Goal: Task Accomplishment & Management: Manage account settings

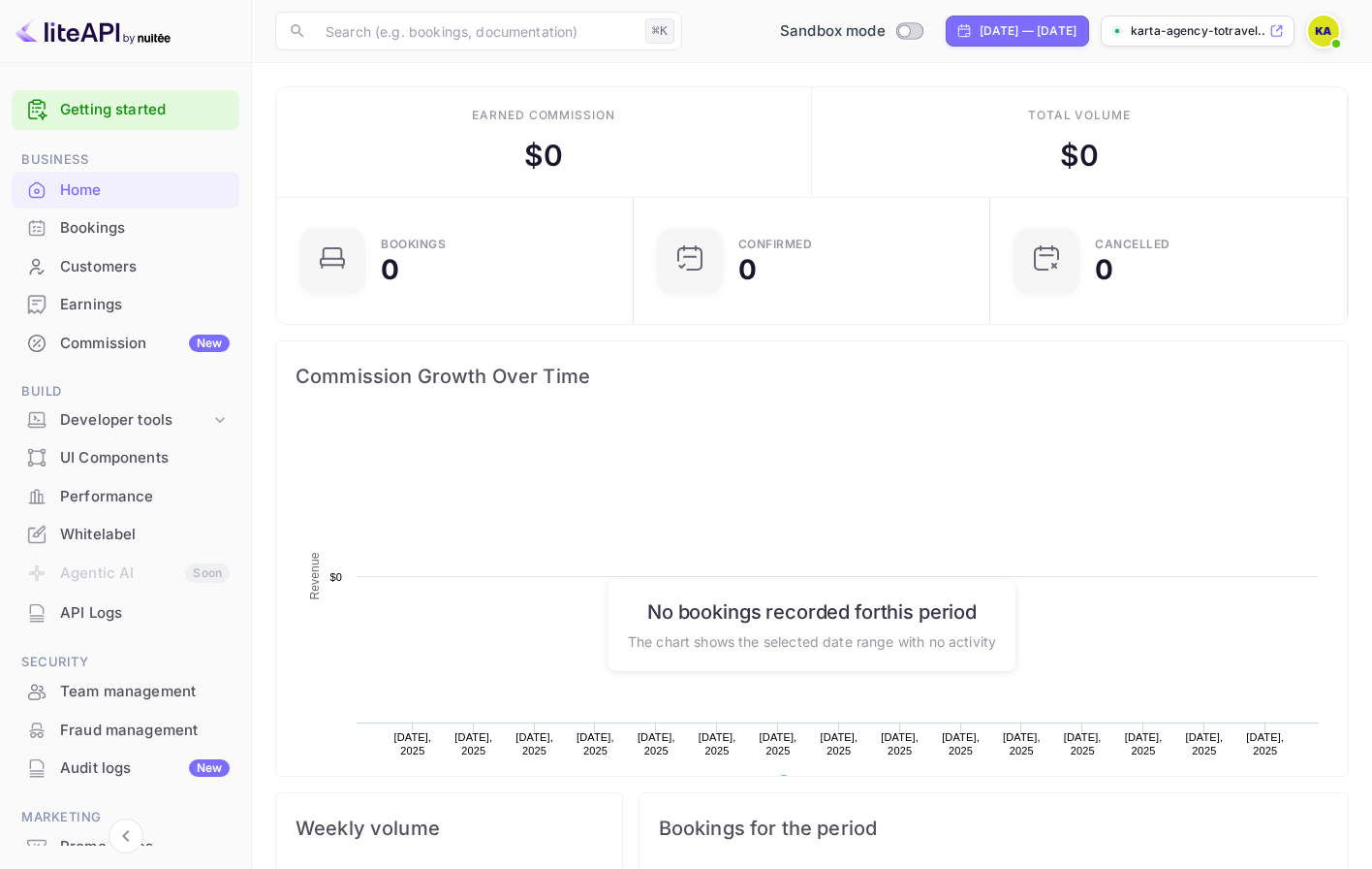
scroll to position [315, 346]
click at [1343, 39] on span at bounding box center [1336, 44] width 19 height 19
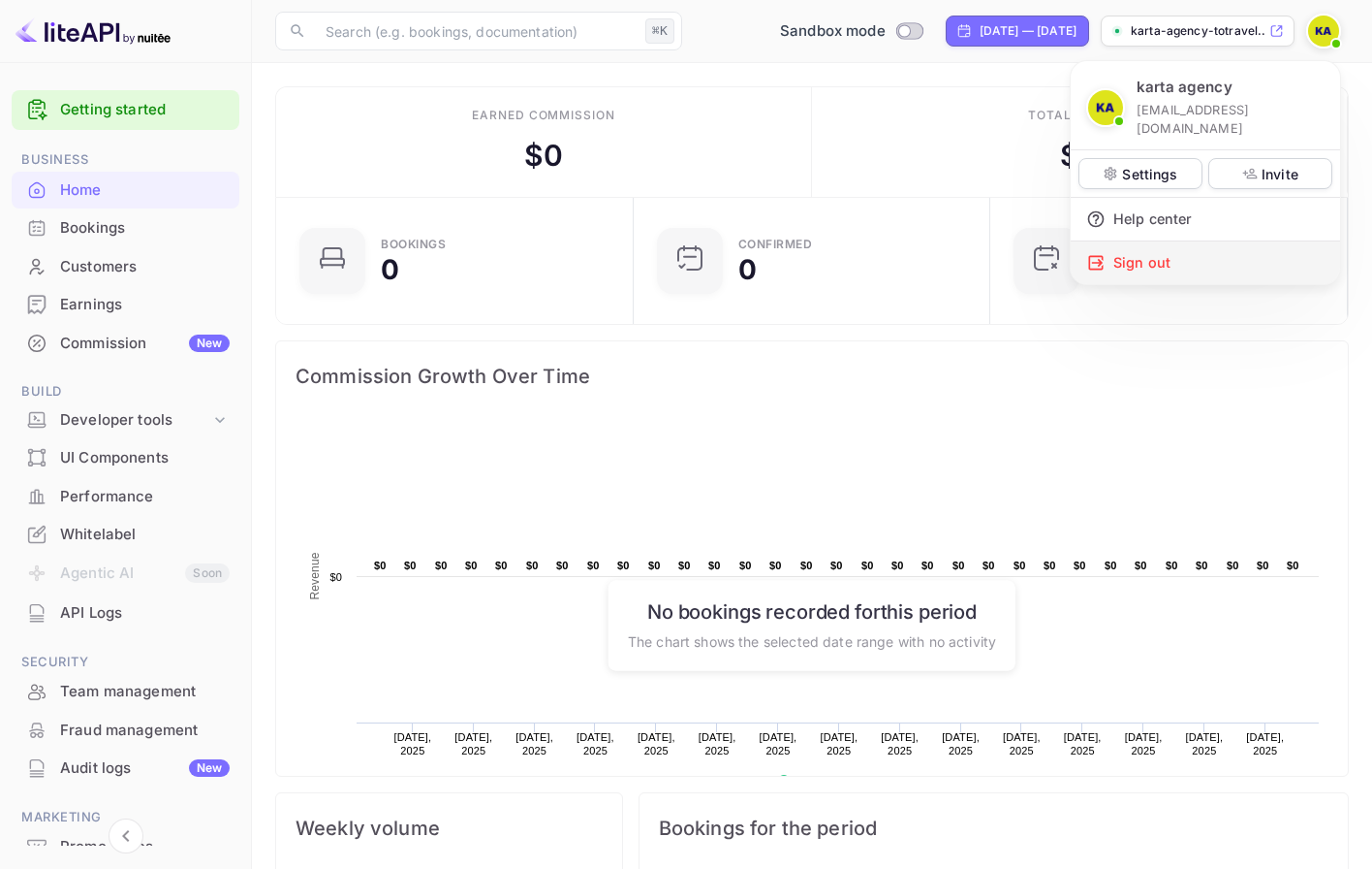
click at [1244, 241] on div "Sign out" at bounding box center [1205, 263] width 270 height 43
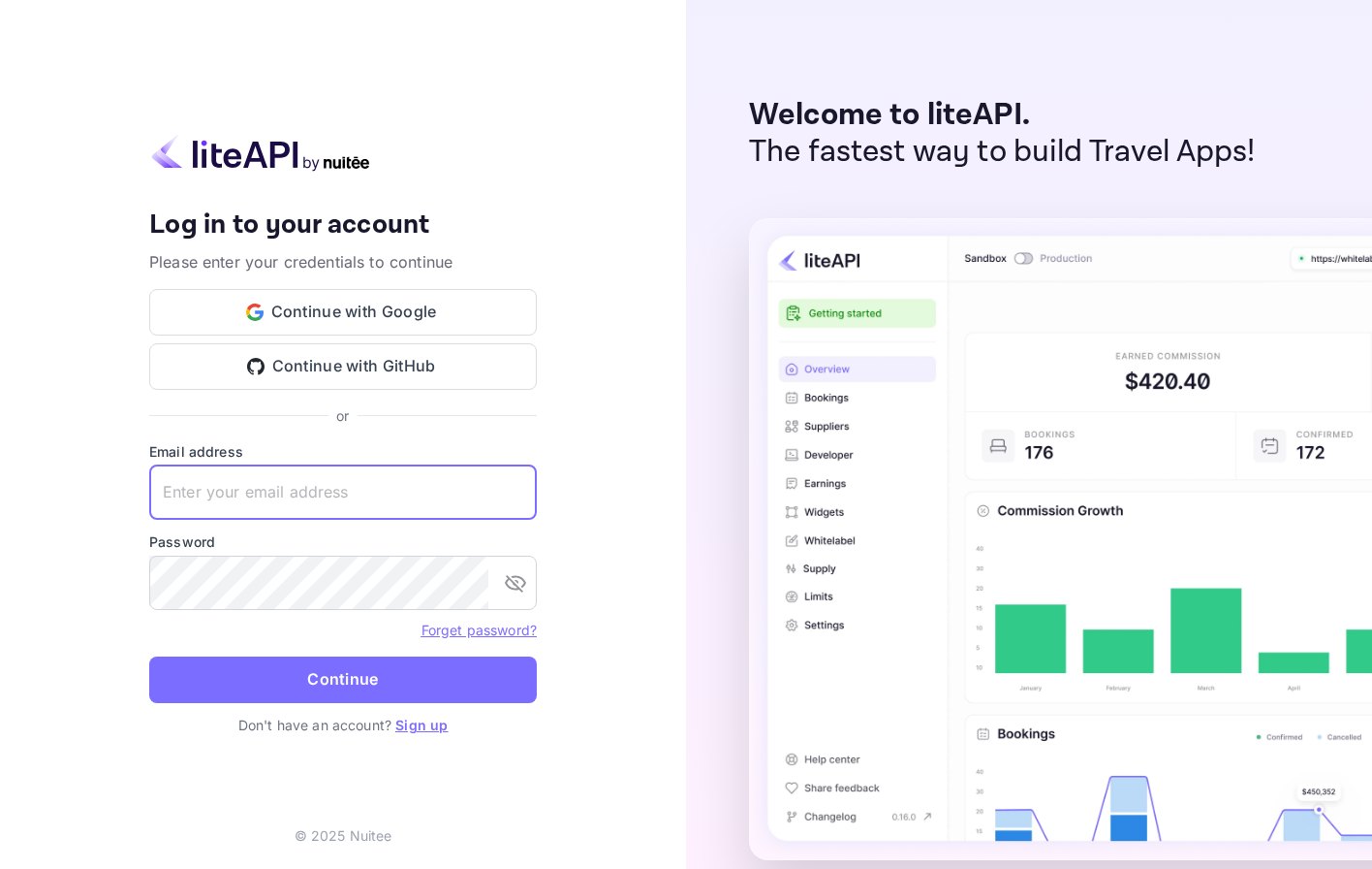
click at [442, 491] on input "text" at bounding box center [343, 493] width 388 height 54
paste input "[EMAIL_ADDRESS][DOMAIN_NAME]"
type input "[EMAIL_ADDRESS][DOMAIN_NAME]"
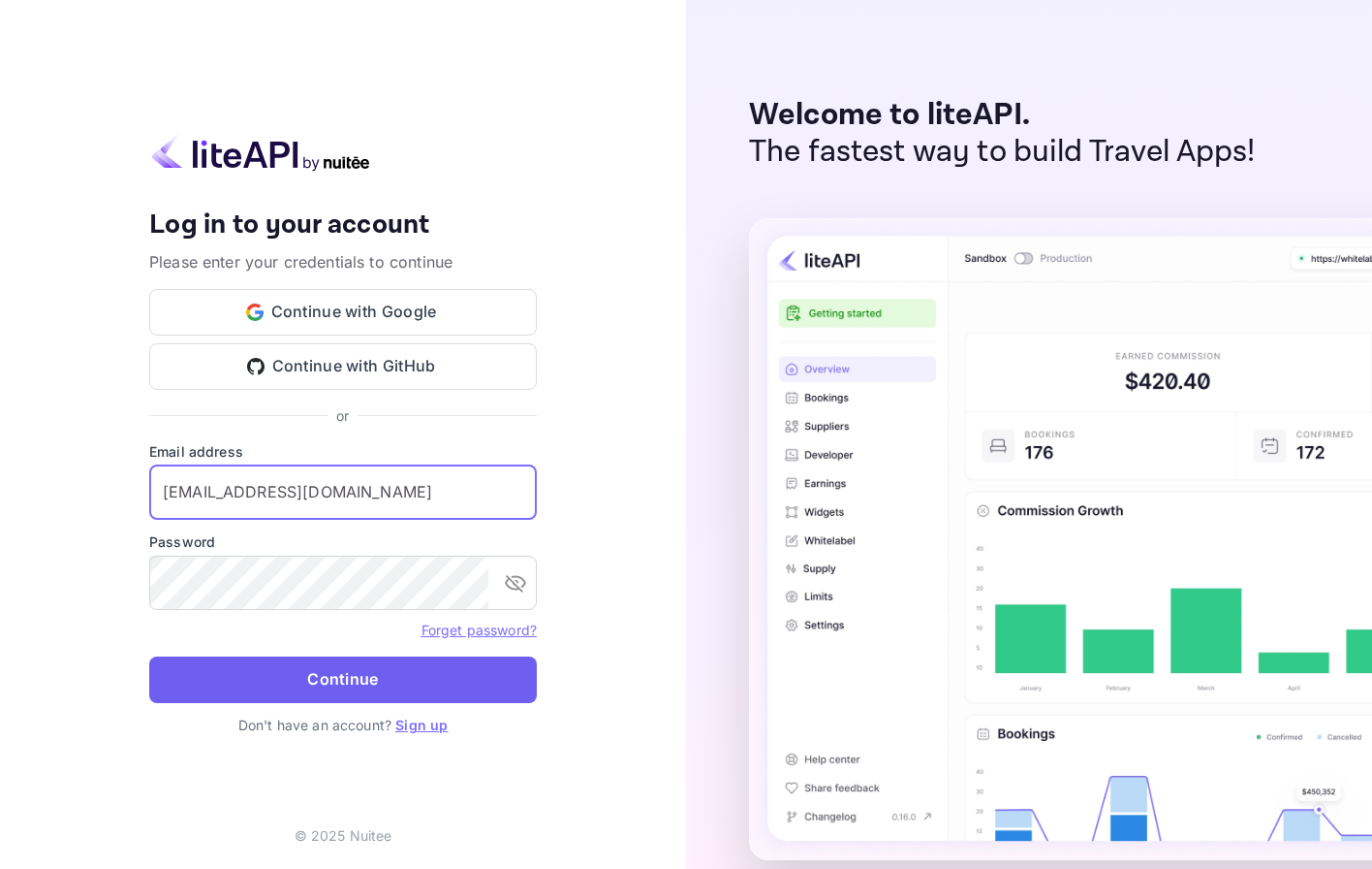
click at [486, 666] on button "Continue" at bounding box center [343, 680] width 388 height 47
